Goal: Check status: Check status

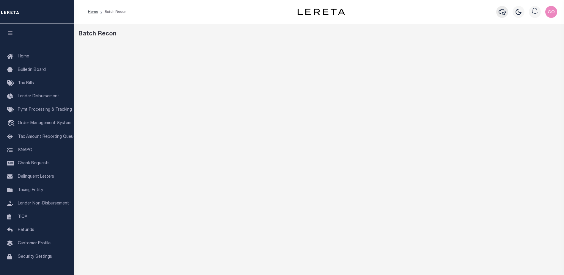
click at [504, 12] on icon "button" at bounding box center [502, 12] width 7 height 6
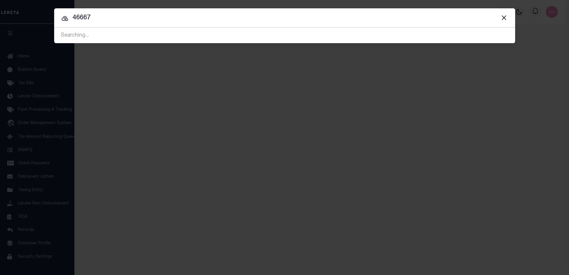
type input "46667"
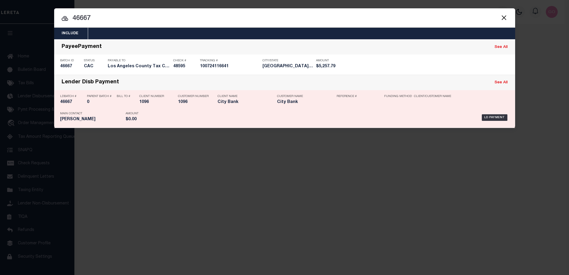
click at [68, 103] on h5 "46667" at bounding box center [72, 102] width 24 height 5
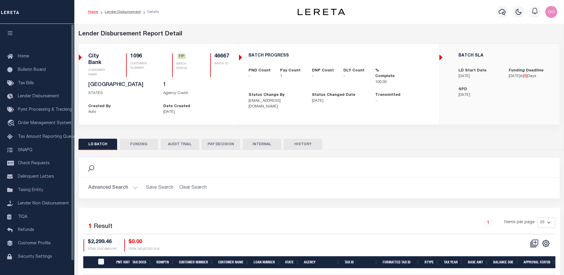
click at [142, 145] on button "FUNDING" at bounding box center [139, 144] width 39 height 11
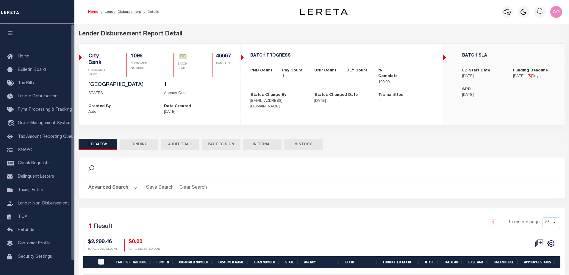
select select "100"
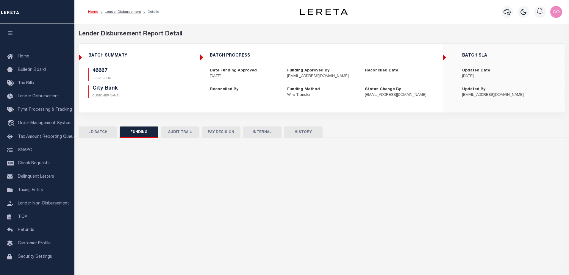
type input "$2,299.46"
type input "$0"
type input "[DATE]"
select select "100"
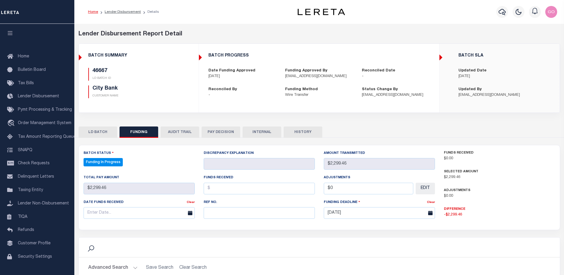
click at [296, 133] on button "HISTORY" at bounding box center [303, 131] width 39 height 11
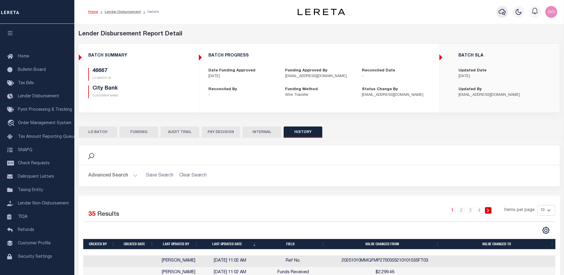
click at [503, 15] on icon "button" at bounding box center [502, 11] width 7 height 7
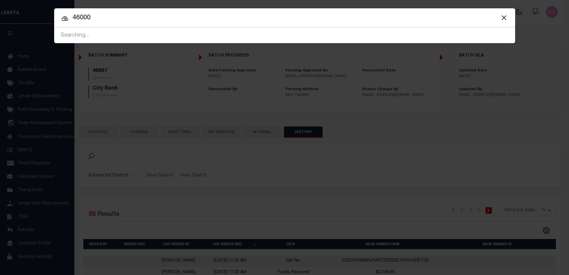
type input "46000"
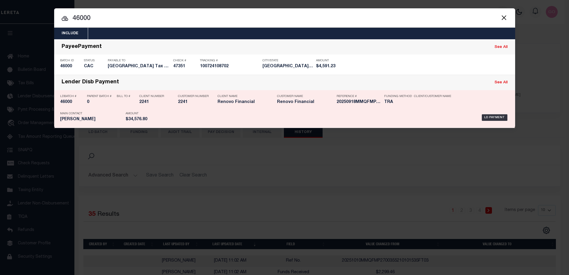
click at [69, 101] on h5 "46000" at bounding box center [72, 102] width 24 height 5
checkbox input "true"
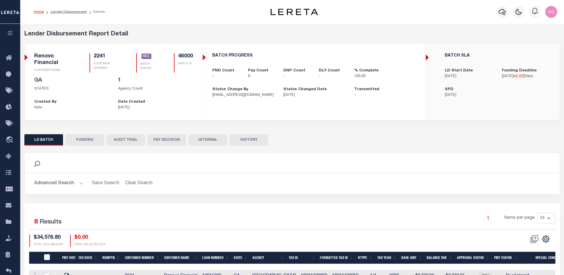
click at [93, 141] on button "FUNDING" at bounding box center [84, 139] width 39 height 11
type input "$34,576.8"
type input "$0"
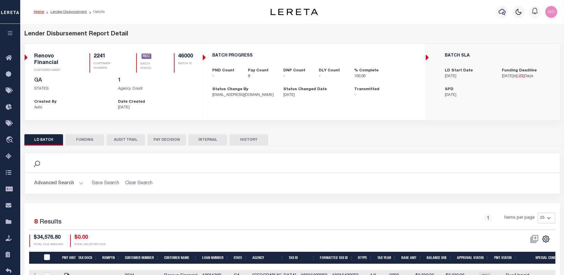
type input "[DATE]"
type input "20250918MMQFMP2700345009181802FT03"
type input "[DATE]"
select select "100"
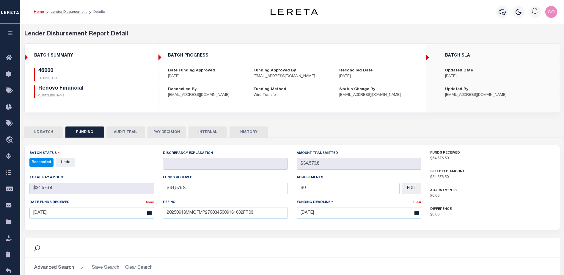
select select "100"
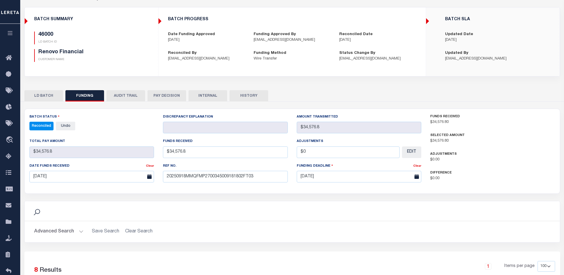
scroll to position [31, 0]
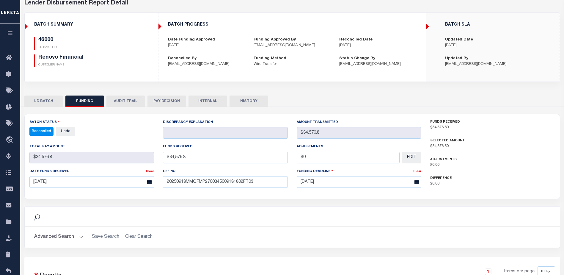
click at [248, 101] on button "HISTORY" at bounding box center [249, 100] width 39 height 11
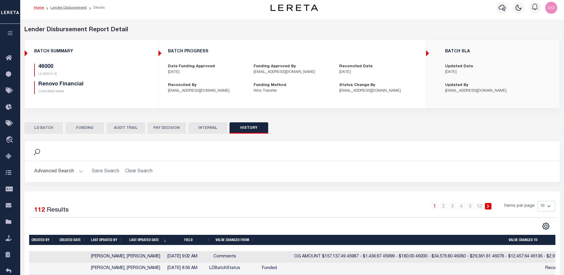
scroll to position [0, 0]
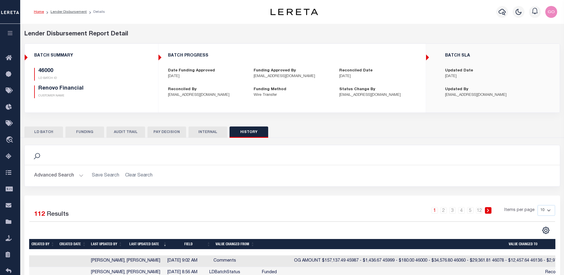
click at [84, 137] on button "FUNDING" at bounding box center [84, 131] width 39 height 11
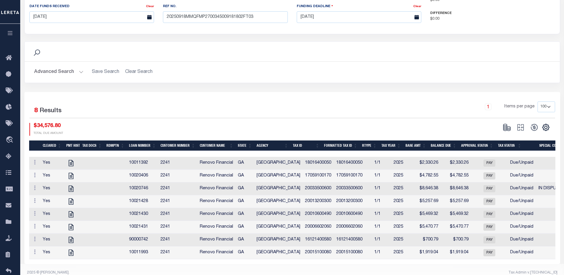
scroll to position [208, 0]
